Goal: Information Seeking & Learning: Find specific fact

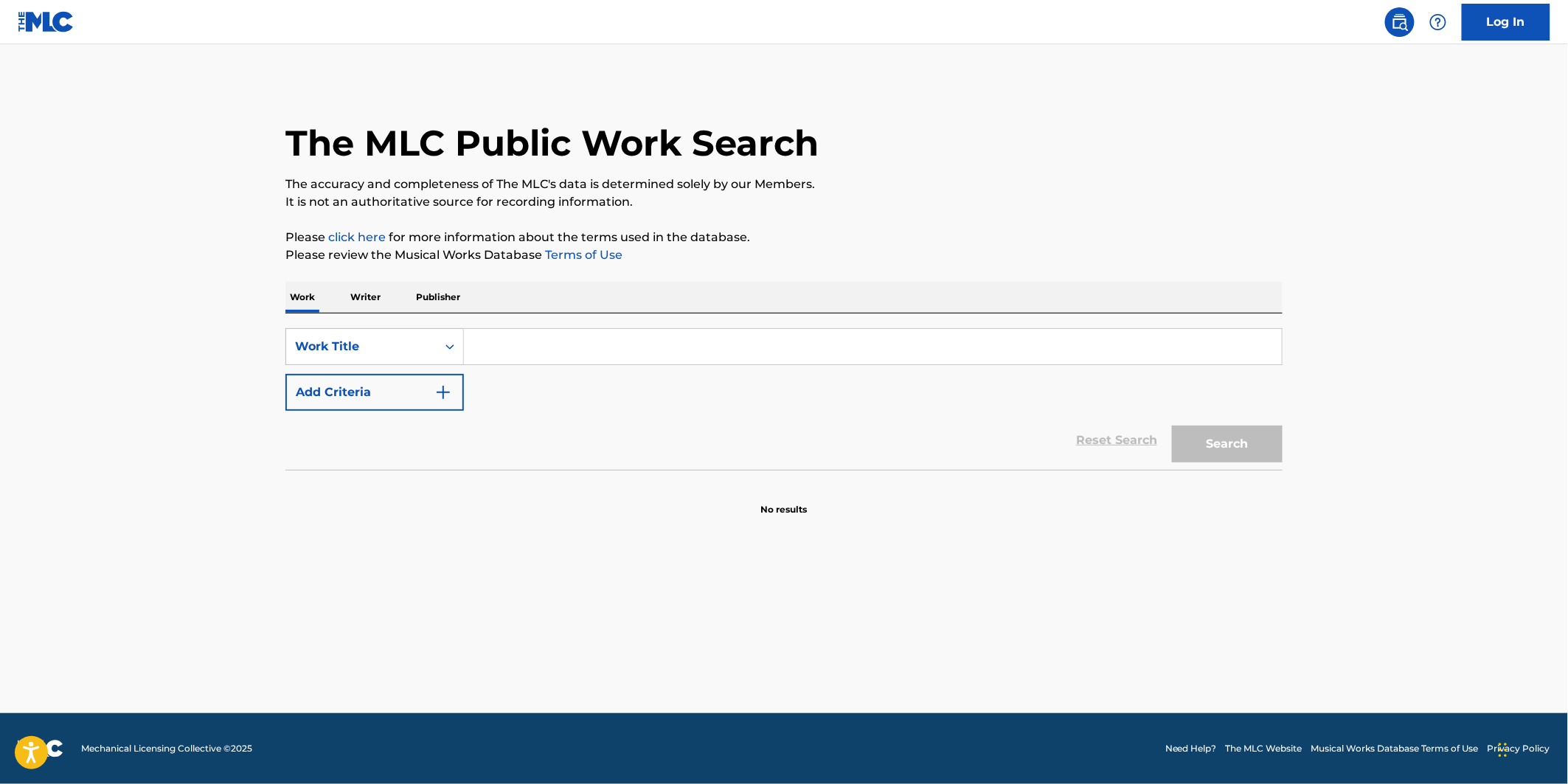
click at [583, 357] on input "Search Form" at bounding box center [873, 346] width 818 height 35
paste input "Homewards"
type input "Homewards"
click at [404, 388] on button "Add Criteria" at bounding box center [375, 392] width 179 height 37
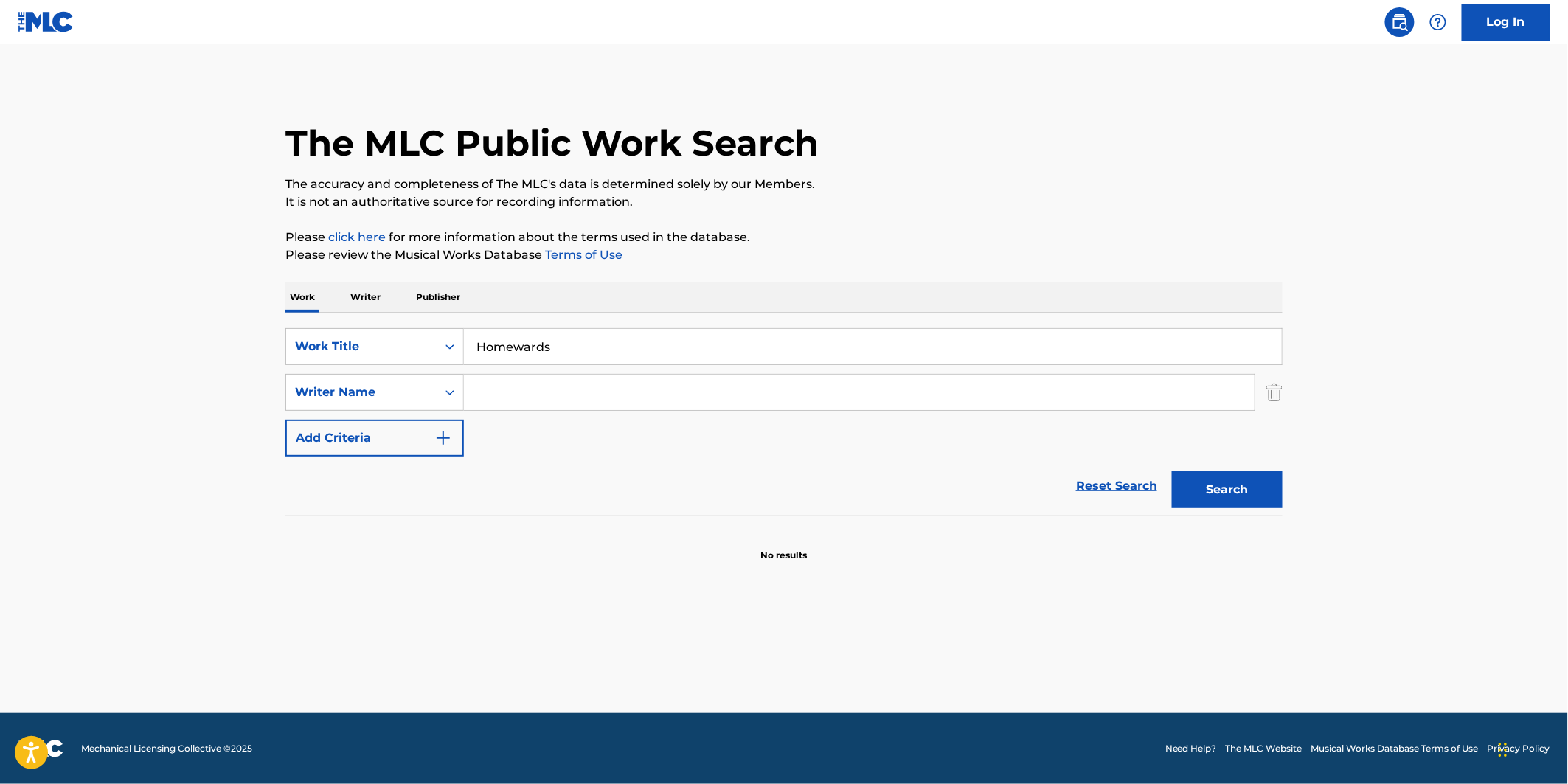
click at [556, 405] on input "Search Form" at bounding box center [858, 392] width 790 height 35
paste input "[PERSON_NAME], Ringgo"
type input "[PERSON_NAME], Ringgo"
click at [1226, 494] on button "Search" at bounding box center [1227, 489] width 111 height 37
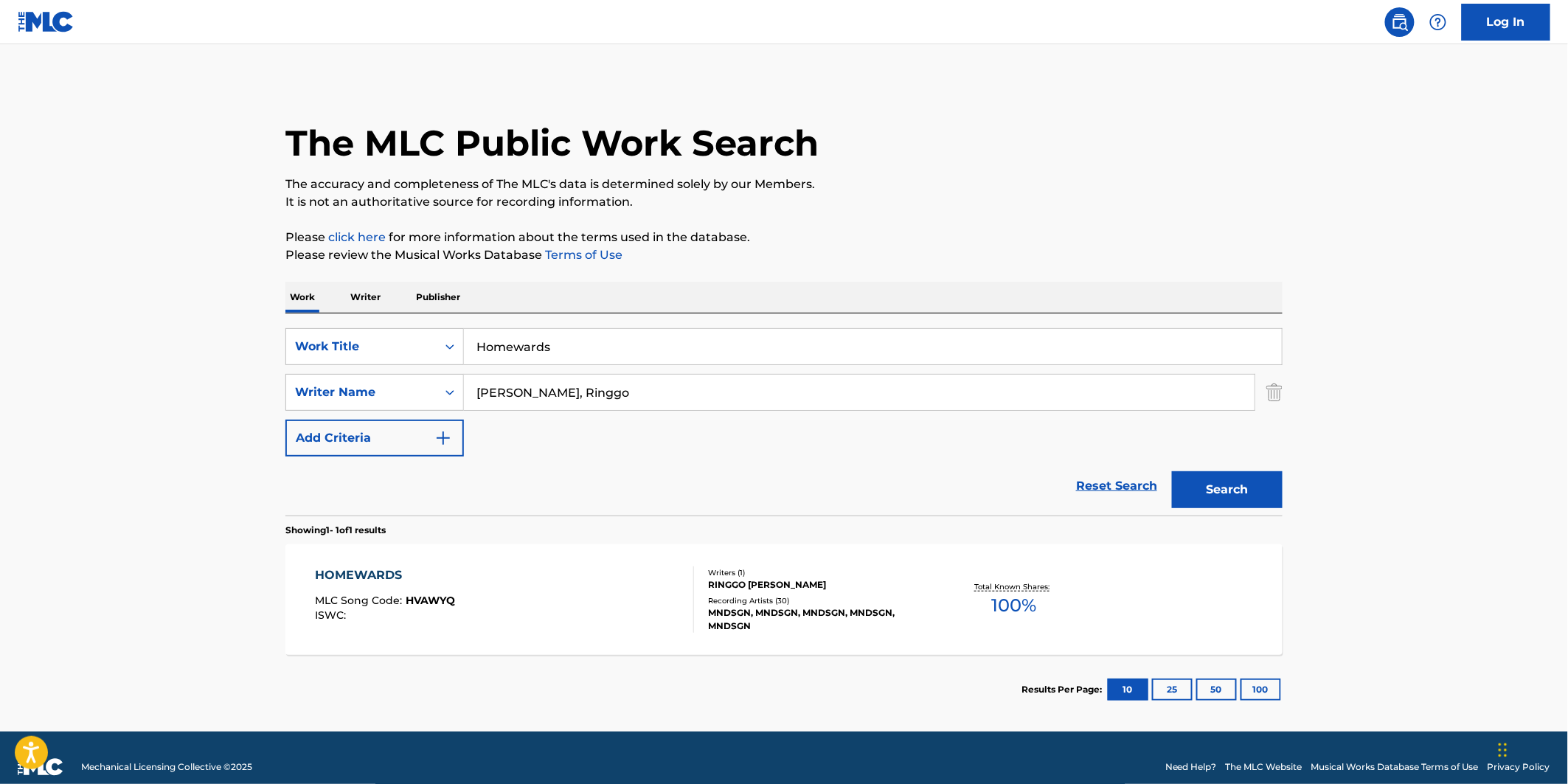
click at [478, 569] on div "HOMEWARDS MLC Song Code : HVAWYQ ISWC :" at bounding box center [505, 599] width 379 height 67
